Goal: Task Accomplishment & Management: Use online tool/utility

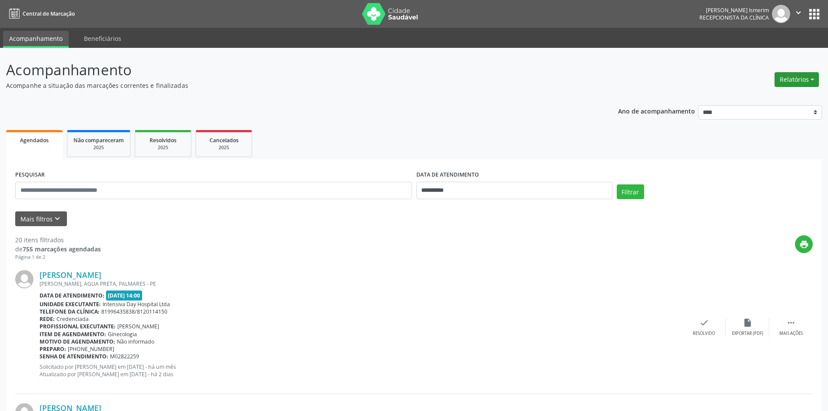
click at [795, 79] on button "Relatórios" at bounding box center [796, 79] width 44 height 15
click at [773, 95] on link "Agendamentos" at bounding box center [772, 98] width 93 height 12
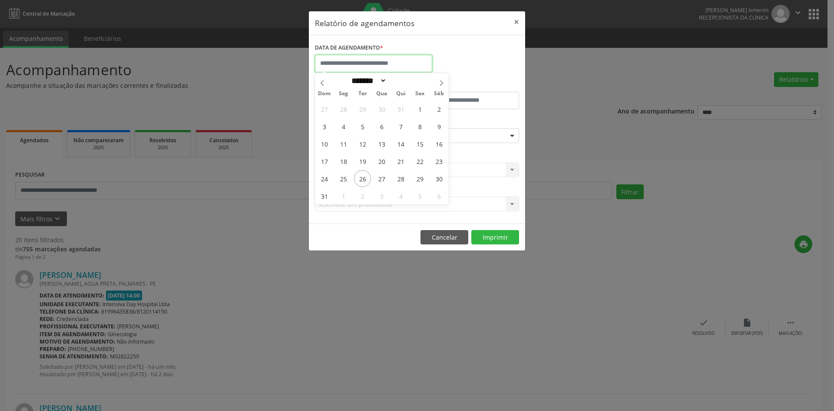
click at [369, 61] on input "text" at bounding box center [373, 63] width 117 height 17
click at [381, 178] on span "27" at bounding box center [381, 178] width 17 height 17
type input "**********"
click at [381, 178] on span "27" at bounding box center [381, 178] width 17 height 17
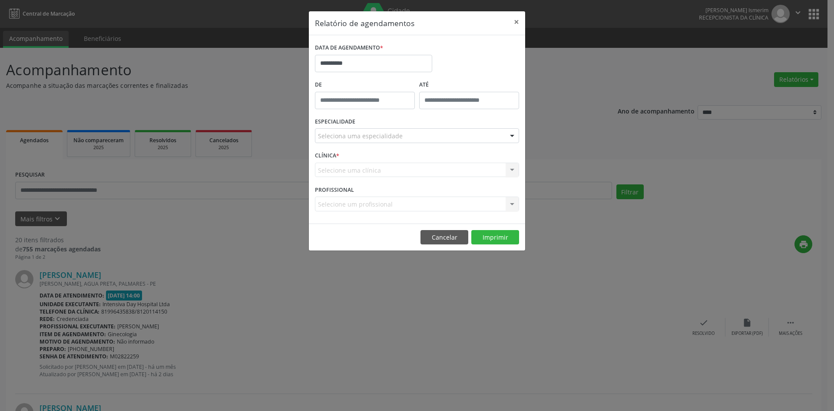
click at [414, 138] on div "Seleciona uma especialidade" at bounding box center [417, 135] width 204 height 15
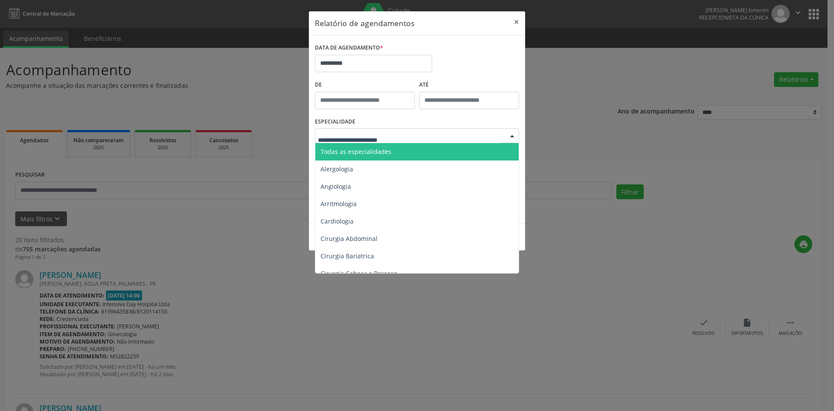
click at [399, 154] on span "Todas as especialidades" at bounding box center [417, 151] width 205 height 17
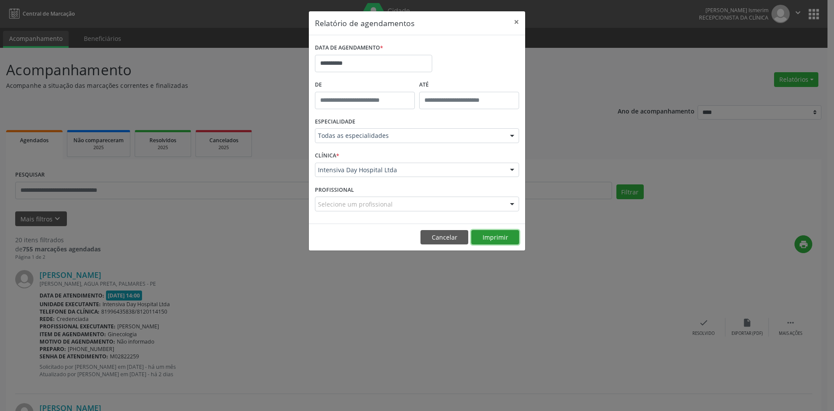
click at [507, 239] on button "Imprimir" at bounding box center [495, 237] width 48 height 15
click at [517, 22] on button "×" at bounding box center [516, 21] width 17 height 21
